Goal: Task Accomplishment & Management: Manage account settings

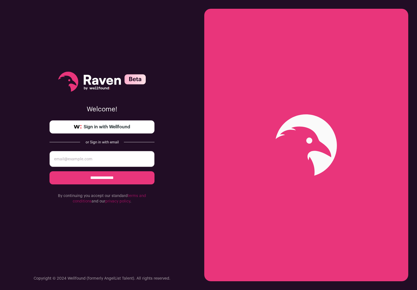
click at [125, 127] on span "Sign in with Wellfound" at bounding box center [107, 127] width 46 height 7
click at [90, 158] on input "email" at bounding box center [101, 159] width 105 height 16
type input "[EMAIL_ADDRESS][DOMAIN_NAME]"
click at [91, 177] on input "**********" at bounding box center [101, 177] width 105 height 13
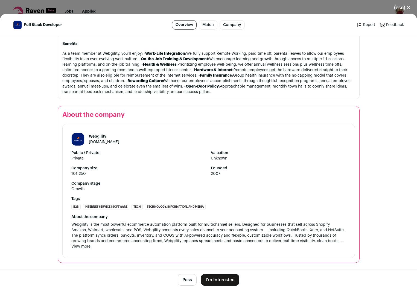
scroll to position [586, 0]
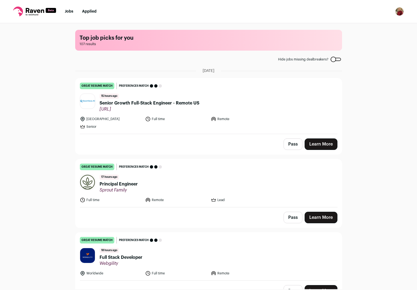
click at [338, 59] on div at bounding box center [335, 59] width 10 height 3
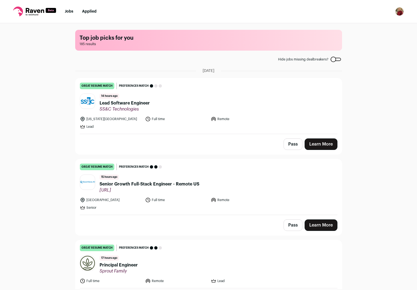
click at [333, 60] on div at bounding box center [335, 59] width 10 height 3
click at [86, 13] on link "Applied" at bounding box center [89, 12] width 14 height 4
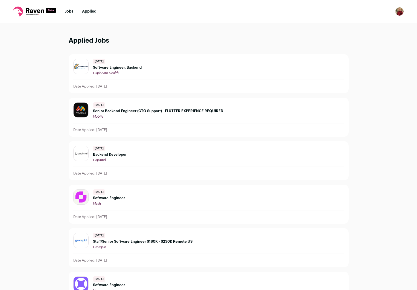
click at [89, 11] on link "Applied" at bounding box center [89, 12] width 14 height 4
click at [71, 12] on link "Jobs" at bounding box center [69, 12] width 8 height 4
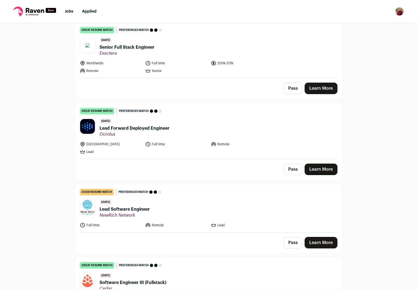
scroll to position [710, 0]
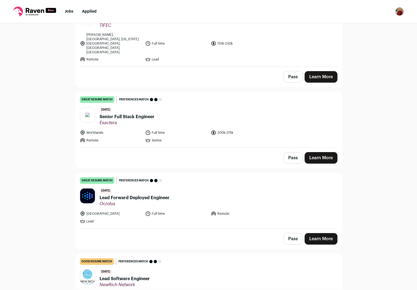
click at [185, 93] on link "great resume match You meet the must-have requirements, the nice-to-have requir…" at bounding box center [208, 119] width 266 height 55
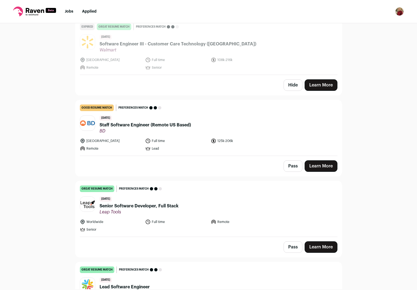
scroll to position [1251, 0]
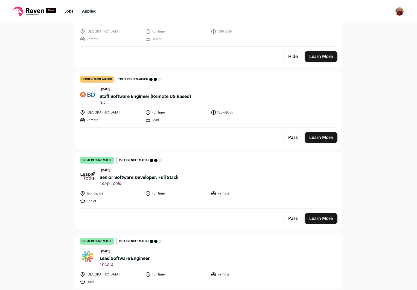
click at [195, 190] on ul "Worldwide Full time Remote Senior" at bounding box center [176, 196] width 193 height 13
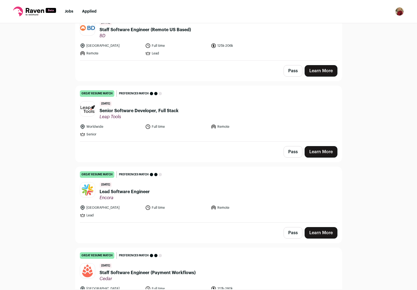
scroll to position [1311, 0]
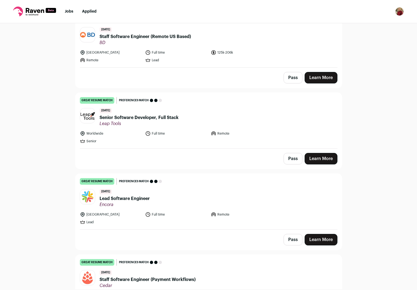
click at [195, 189] on header "3 days ago Lead Software Engineer Encora" at bounding box center [208, 198] width 257 height 18
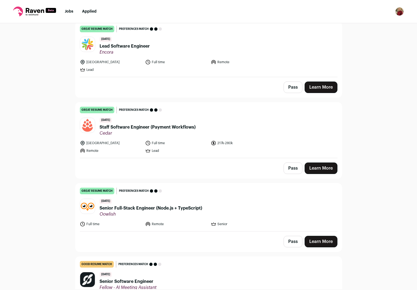
scroll to position [1464, 0]
click at [195, 198] on div "3 days ago Senior Full-Stack Engineer (Node.js + TypeScript) Oowlish" at bounding box center [150, 207] width 102 height 18
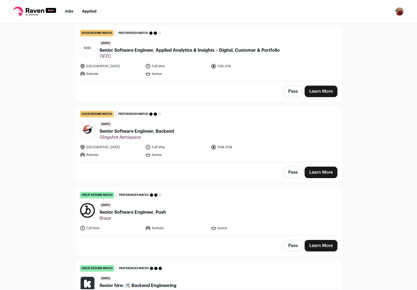
scroll to position [1785, 0]
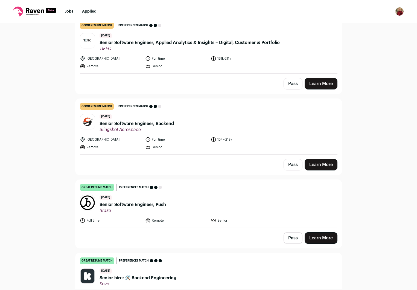
click at [196, 180] on link "great resume match You meet the must-have requirements, the nice-to-have requir…" at bounding box center [208, 204] width 266 height 48
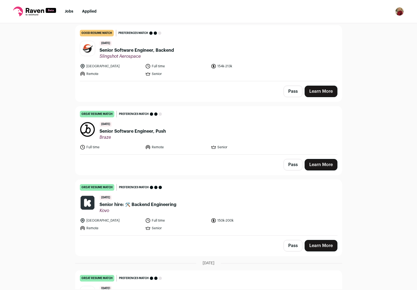
scroll to position [1851, 0]
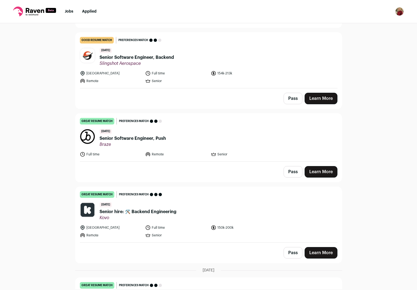
click at [196, 191] on div "great resume match You meet the must-have requirements, the nice-to-have requir…" at bounding box center [208, 194] width 257 height 7
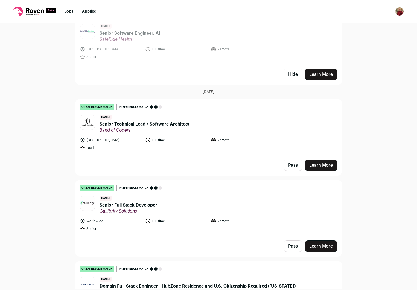
scroll to position [2198, 0]
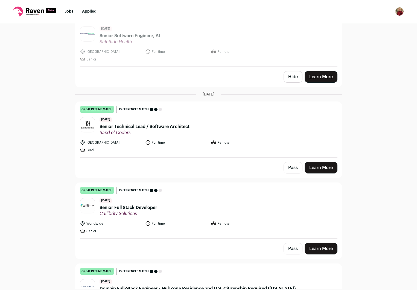
click at [196, 187] on div "great resume match You meet the must-have requirements, the nice-to-have requir…" at bounding box center [208, 190] width 257 height 7
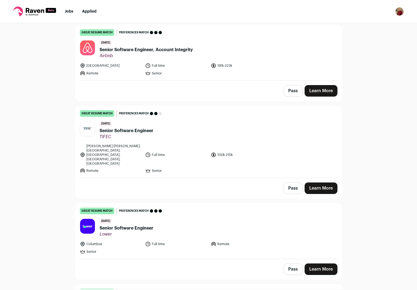
scroll to position [2707, 0]
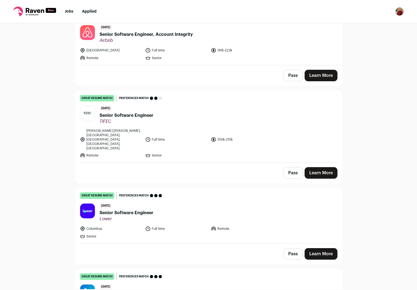
click at [196, 203] on header "10 days ago Senior Software Engineer Lower" at bounding box center [208, 212] width 257 height 18
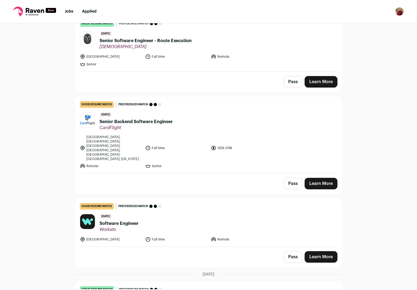
scroll to position [3025, 0]
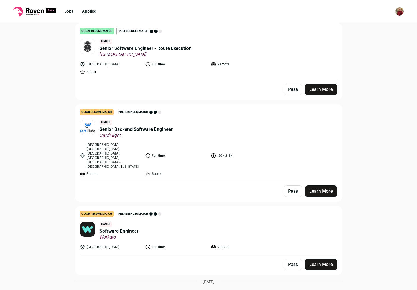
click at [195, 210] on div "good resume match You meet the must-have requirements but are missing some nice…" at bounding box center [208, 213] width 257 height 7
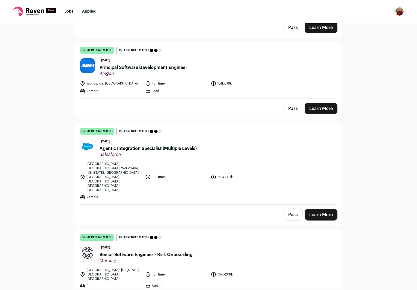
scroll to position [3847, 0]
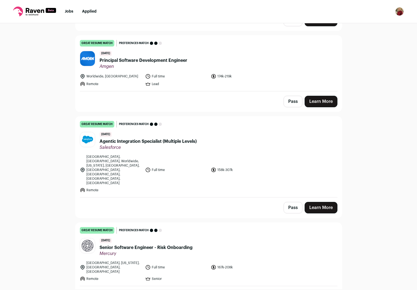
click at [195, 222] on link "great resume match You meet the must-have requirements, the nice-to-have requir…" at bounding box center [208, 253] width 266 height 63
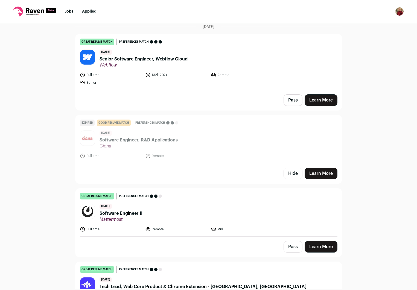
scroll to position [8468, 0]
